Goal: Transaction & Acquisition: Download file/media

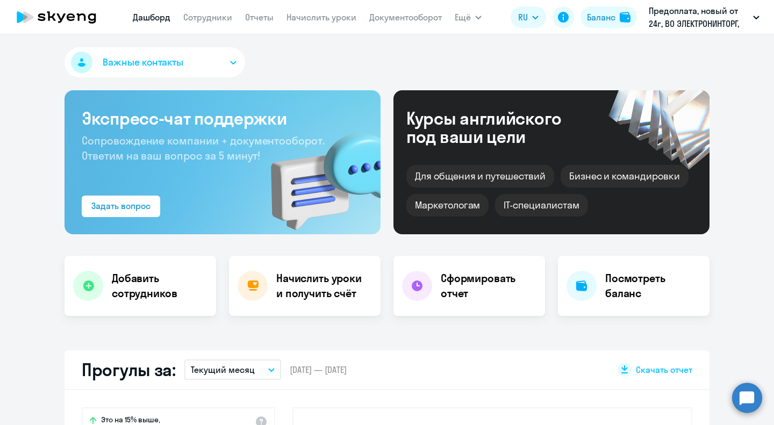
select select "30"
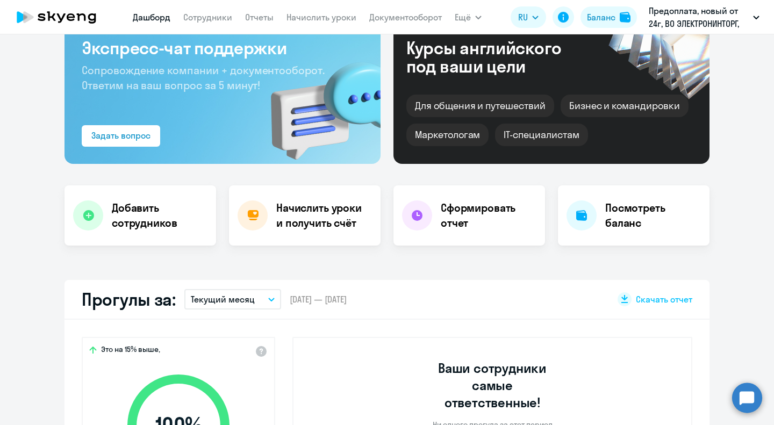
scroll to position [72, 0]
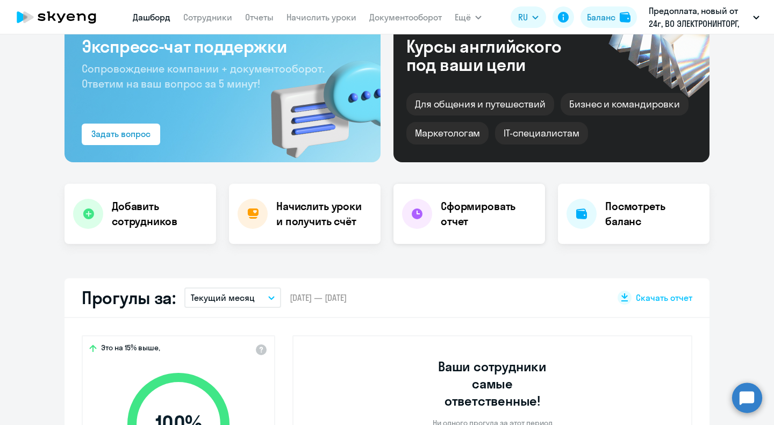
click at [474, 232] on div "Сформировать отчет" at bounding box center [469, 214] width 152 height 60
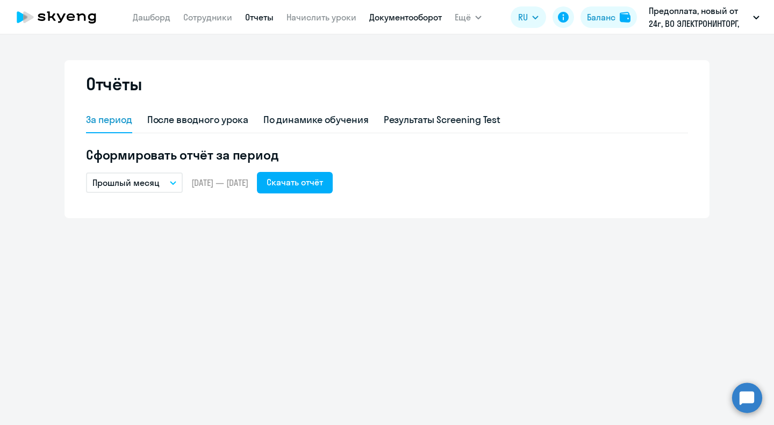
click at [387, 19] on link "Документооборот" at bounding box center [405, 17] width 73 height 11
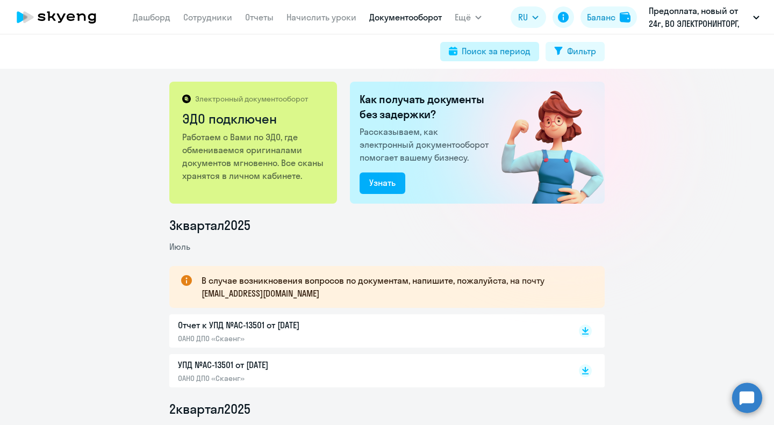
click at [524, 54] on div "Поиск за период" at bounding box center [496, 51] width 69 height 13
select select "all"
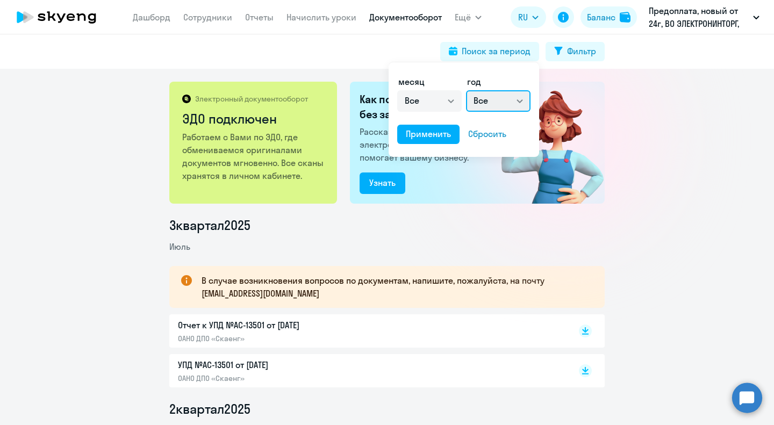
click at [497, 99] on select "Все 2025 2024 2023 2022 2021 2020 2019 2018 2017 2016" at bounding box center [498, 100] width 64 height 21
select select "2025"
click option "2025" at bounding box center [0, 0] width 0 height 0
click at [434, 139] on div "Применить" at bounding box center [428, 133] width 45 height 13
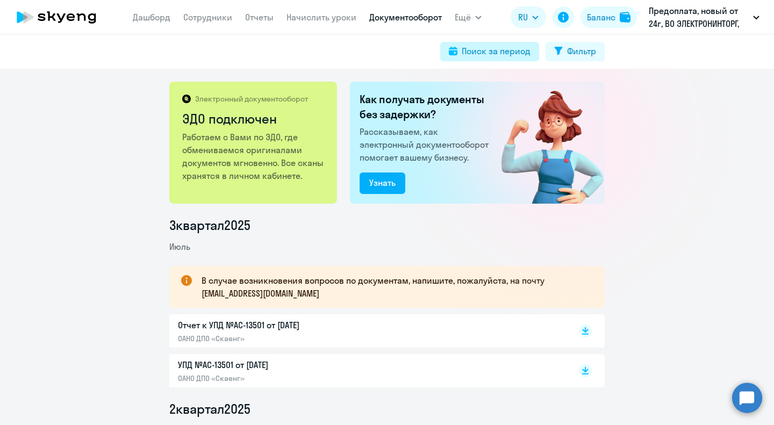
click at [534, 53] on button "Поиск за период" at bounding box center [489, 51] width 99 height 19
select select "all"
select select "2025"
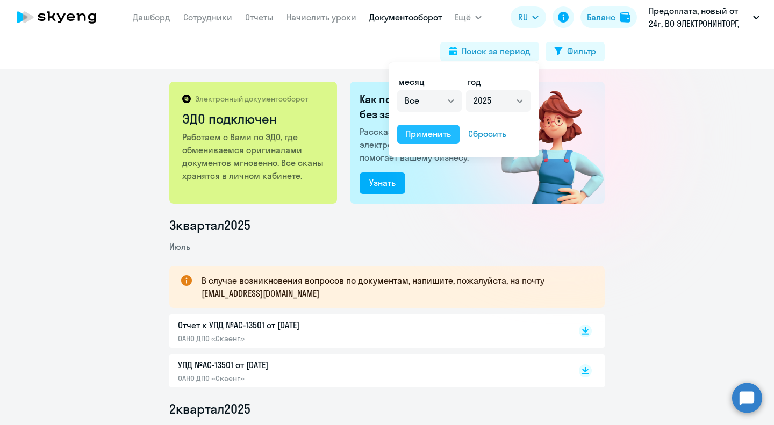
click at [439, 135] on div "Применить" at bounding box center [428, 133] width 45 height 13
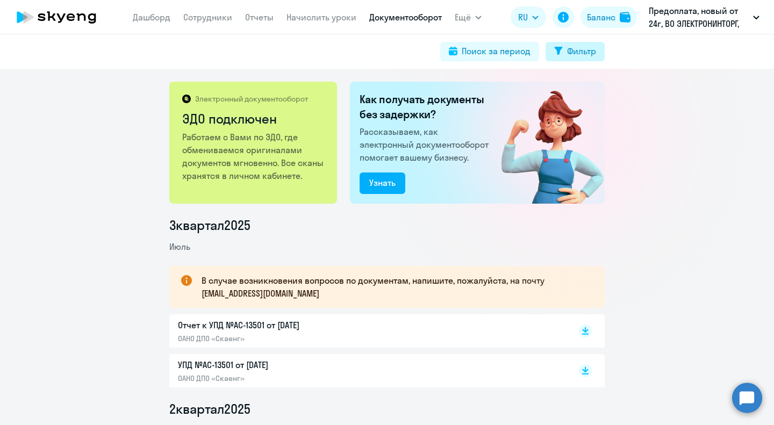
click at [570, 53] on div "Фильтр" at bounding box center [581, 51] width 29 height 13
select select "all"
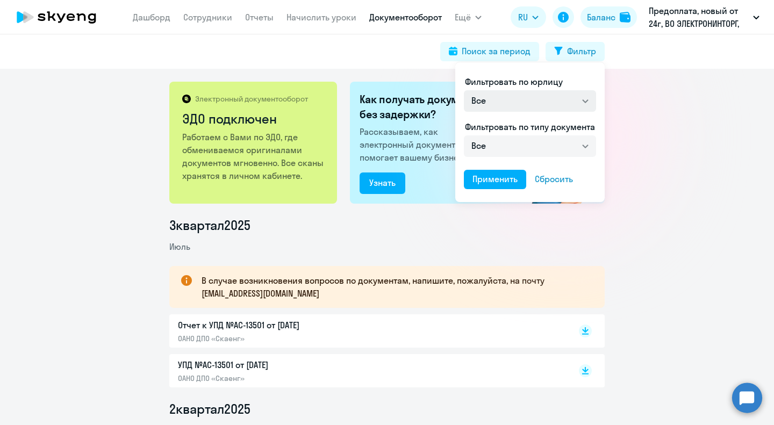
click at [515, 57] on div at bounding box center [387, 212] width 774 height 425
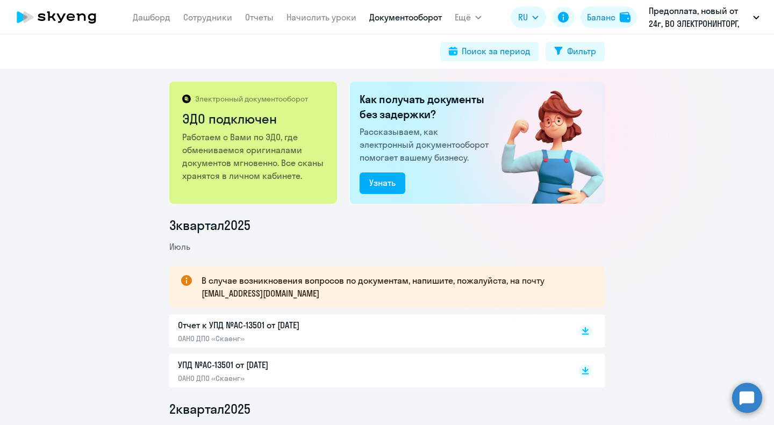
click at [515, 57] on div "Поиск за период" at bounding box center [496, 51] width 69 height 13
select select "all"
select select "2025"
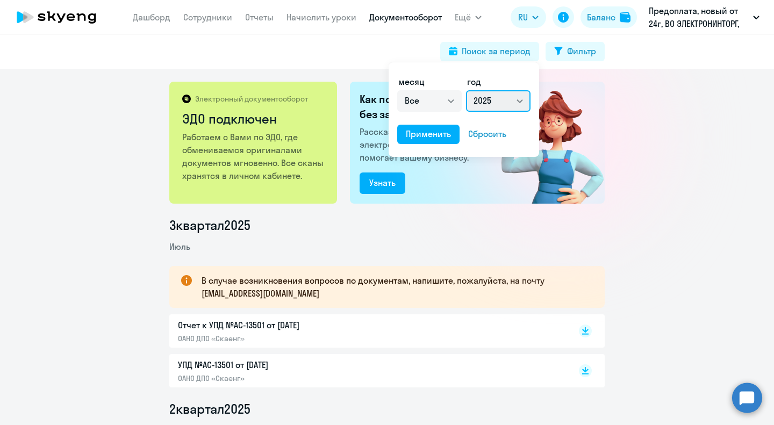
click option "2025" at bounding box center [0, 0] width 0 height 0
select select "0"
click option "январь" at bounding box center [0, 0] width 0 height 0
click at [444, 134] on div "Применить" at bounding box center [428, 133] width 45 height 13
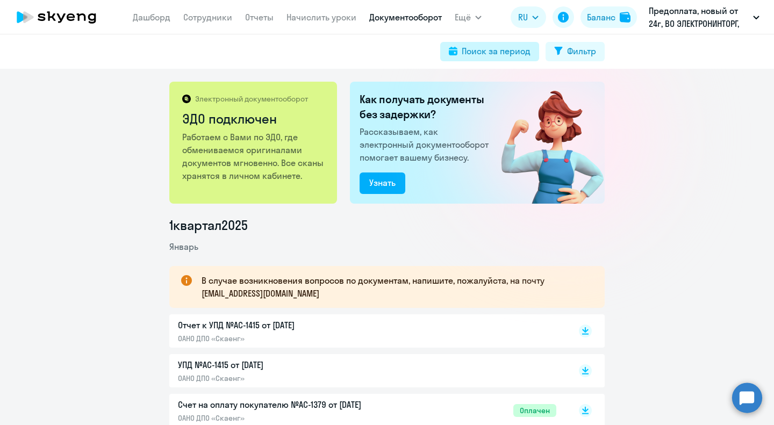
click at [466, 49] on div "Поиск за период" at bounding box center [496, 51] width 69 height 13
select select "0"
select select "2025"
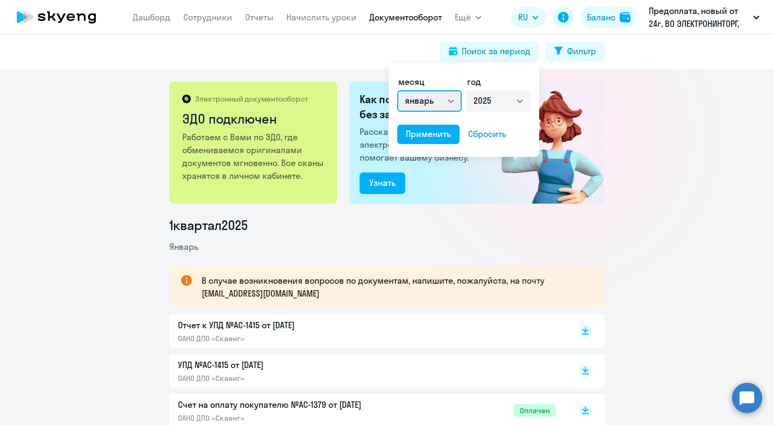
select select "all"
click option "Все" at bounding box center [0, 0] width 0 height 0
click at [440, 136] on div "Применить" at bounding box center [428, 133] width 45 height 13
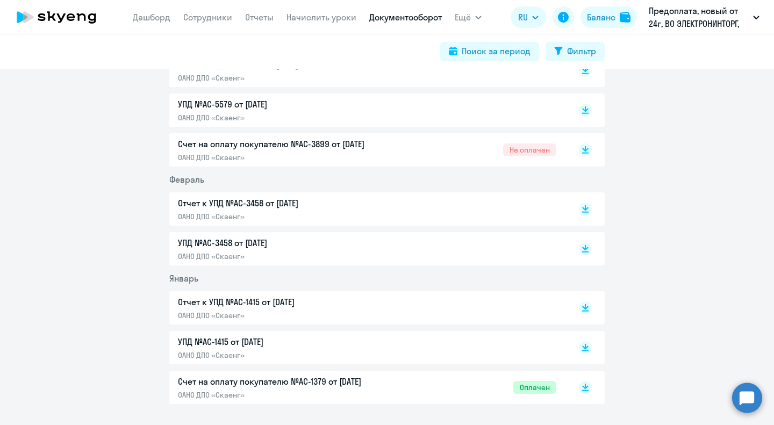
scroll to position [789, 0]
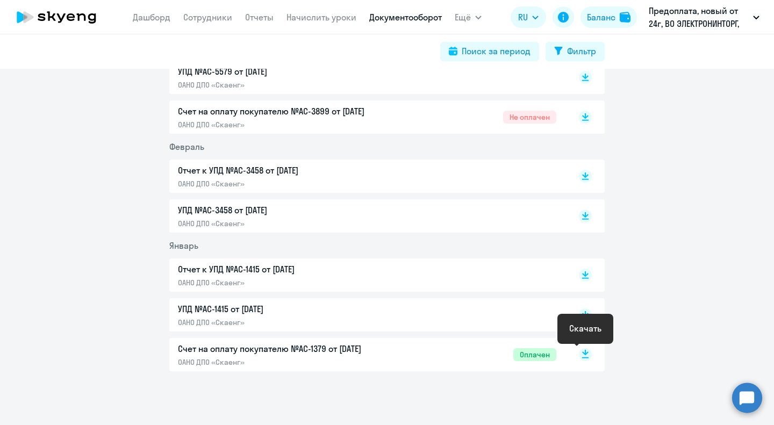
click at [582, 354] on rect at bounding box center [585, 354] width 13 height 13
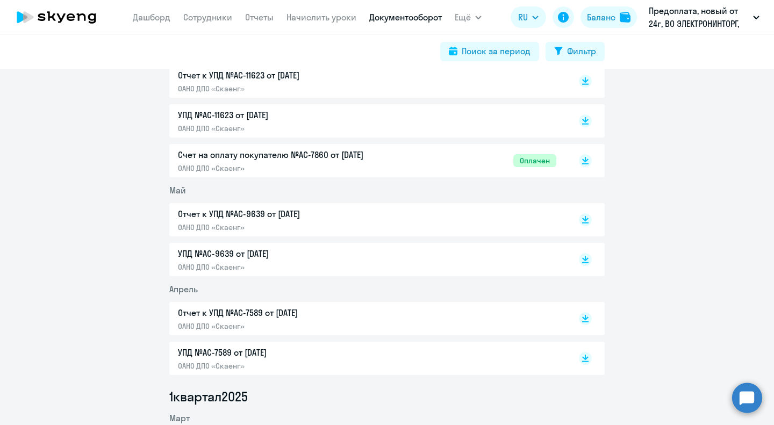
scroll to position [351, 0]
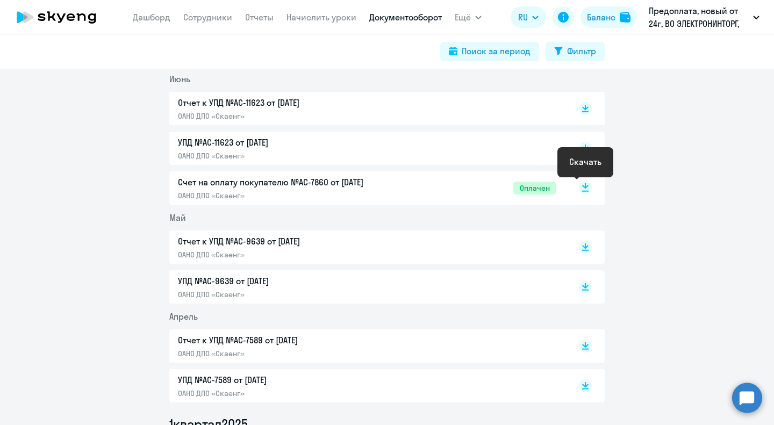
click at [582, 185] on rect at bounding box center [585, 188] width 13 height 13
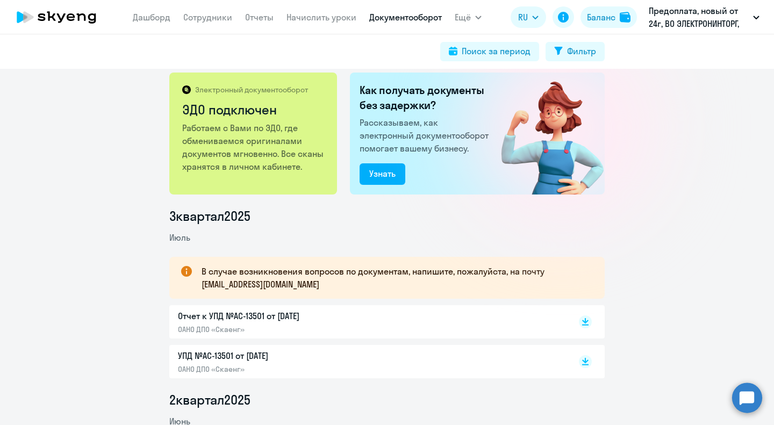
scroll to position [10, 0]
